Goal: Transaction & Acquisition: Book appointment/travel/reservation

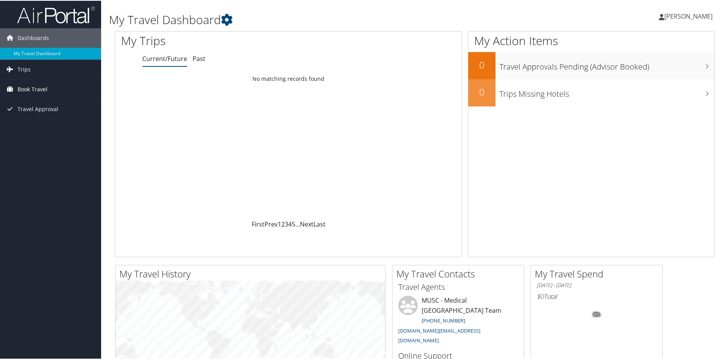
click at [34, 91] on span "Book Travel" at bounding box center [32, 88] width 30 height 19
click at [36, 127] on link "Book/Manage Online Trips" at bounding box center [50, 128] width 101 height 12
